Goal: Obtain resource: Download file/media

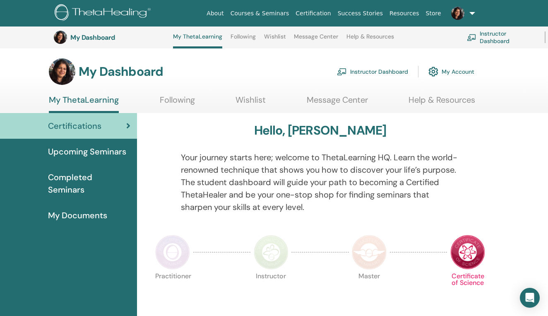
scroll to position [112, 0]
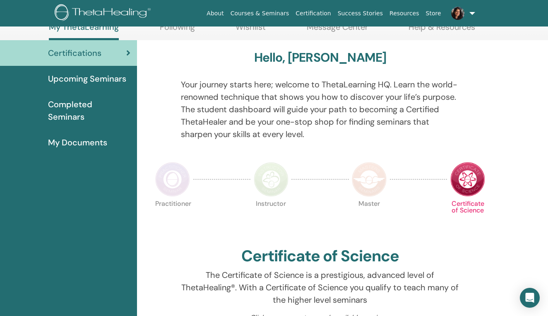
scroll to position [48, 0]
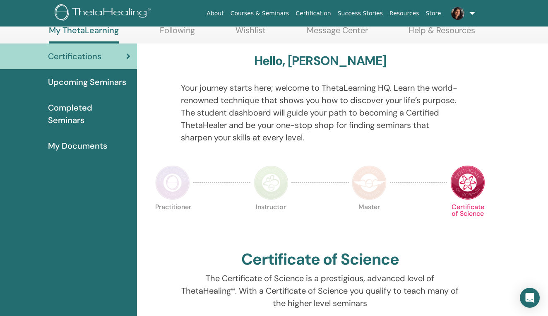
click at [213, 67] on div "Hello, Ashna" at bounding box center [320, 62] width 337 height 18
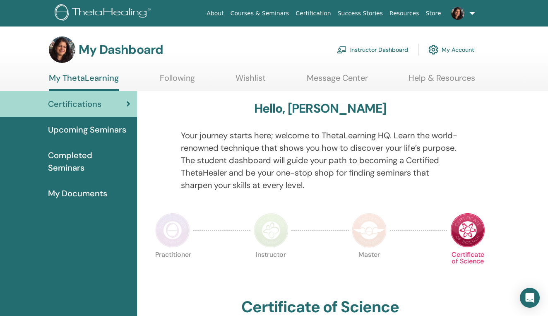
scroll to position [0, 0]
click at [370, 48] on link "Instructor Dashboard" at bounding box center [372, 50] width 71 height 18
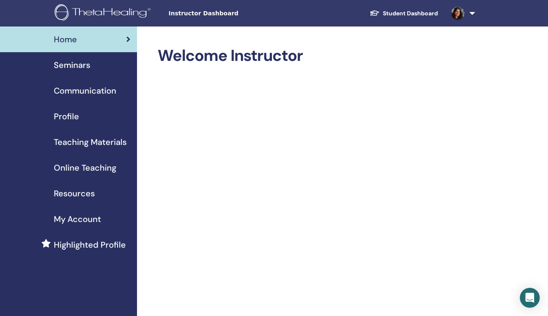
click at [87, 194] on span "Resources" at bounding box center [74, 193] width 41 height 12
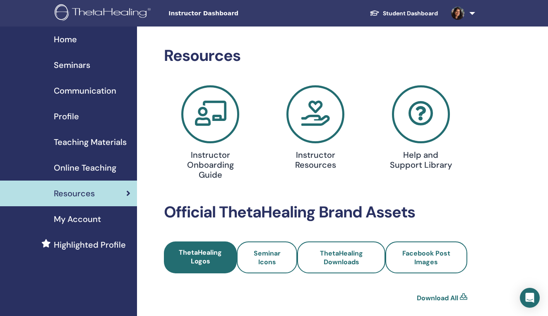
click at [81, 140] on span "Teaching Materials" at bounding box center [90, 142] width 73 height 12
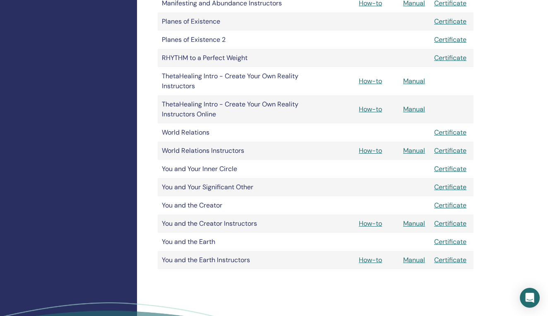
scroll to position [660, 0]
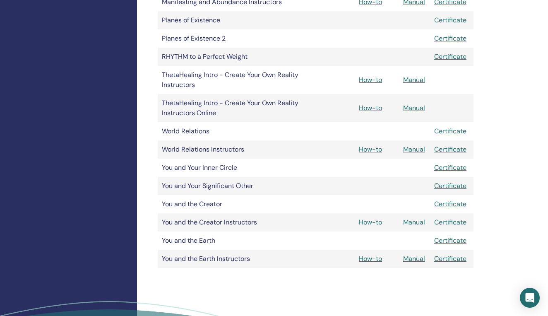
click at [411, 256] on link "Manual" at bounding box center [414, 258] width 22 height 9
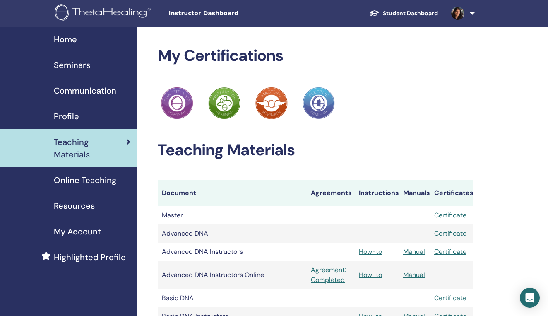
click at [84, 64] on span "Seminars" at bounding box center [72, 65] width 36 height 12
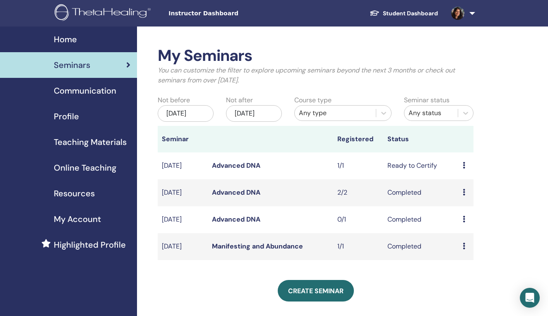
click at [73, 193] on span "Resources" at bounding box center [74, 193] width 41 height 12
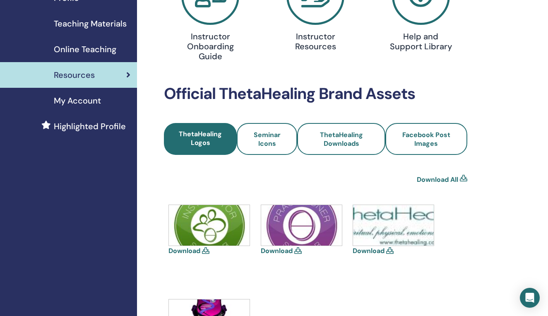
scroll to position [121, 0]
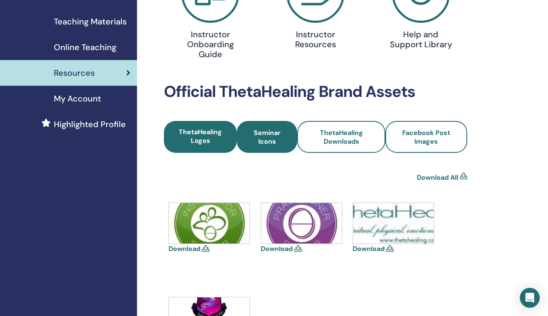
click at [269, 137] on span "Seminar Icons" at bounding box center [267, 136] width 38 height 17
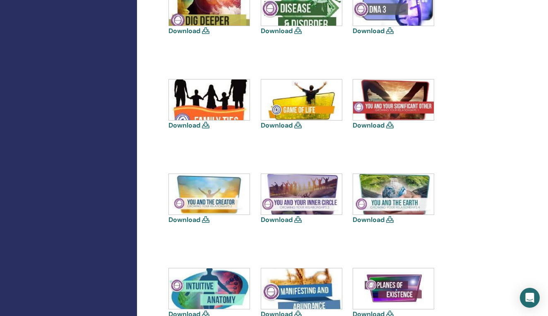
scroll to position [434, 0]
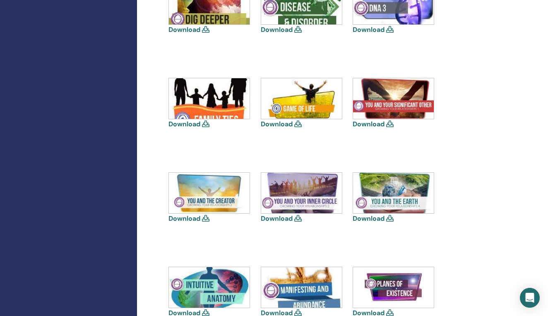
click at [390, 217] on icon at bounding box center [389, 218] width 7 height 7
click at [383, 217] on link "Download" at bounding box center [369, 218] width 32 height 9
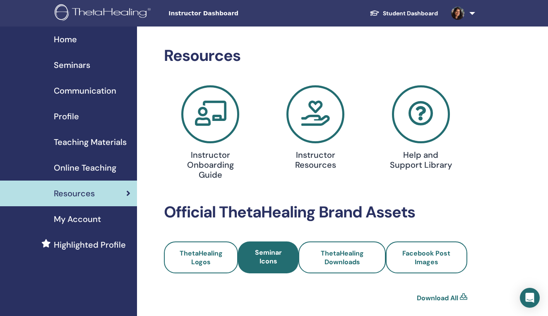
scroll to position [0, 0]
click at [74, 63] on span "Seminars" at bounding box center [72, 65] width 36 height 12
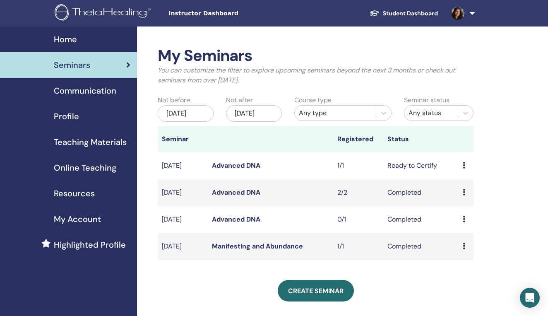
click at [65, 39] on span "Home" at bounding box center [65, 39] width 23 height 12
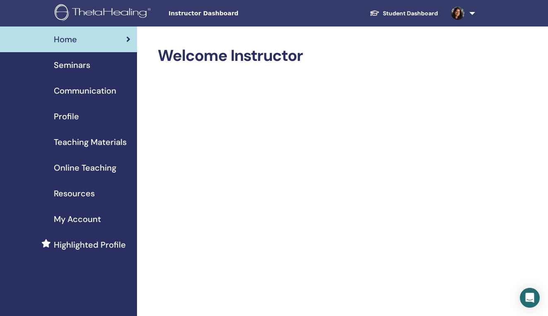
click at [409, 15] on link "Student Dashboard" at bounding box center [404, 13] width 82 height 15
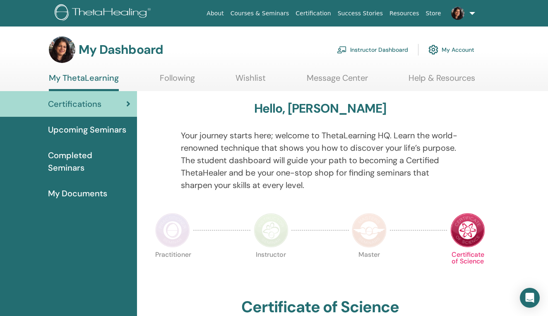
click at [169, 75] on link "Following" at bounding box center [177, 81] width 35 height 16
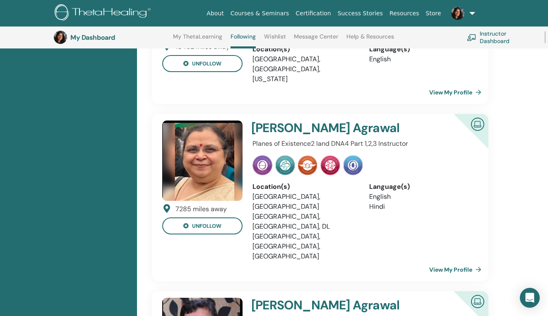
scroll to position [175, 0]
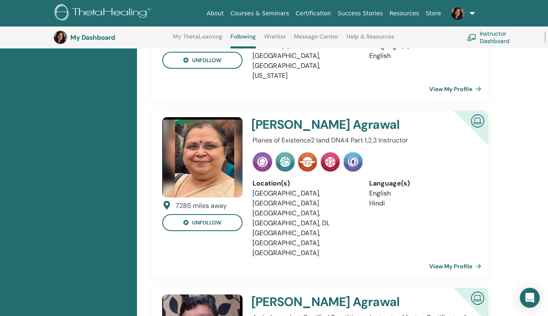
click at [448, 258] on link "View My Profile" at bounding box center [456, 266] width 55 height 17
